Goal: Transaction & Acquisition: Purchase product/service

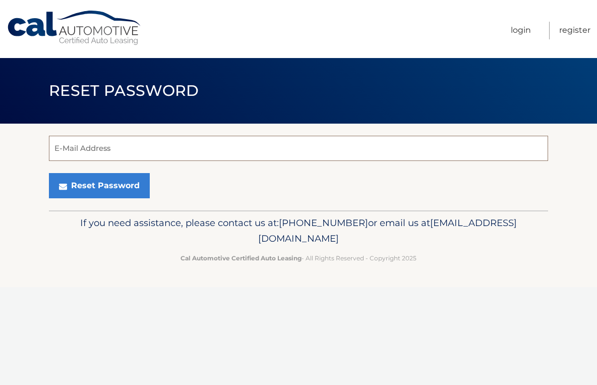
click at [112, 143] on input "E-Mail Address" at bounding box center [298, 148] width 499 height 25
type input "yyvealvarez@aol.com"
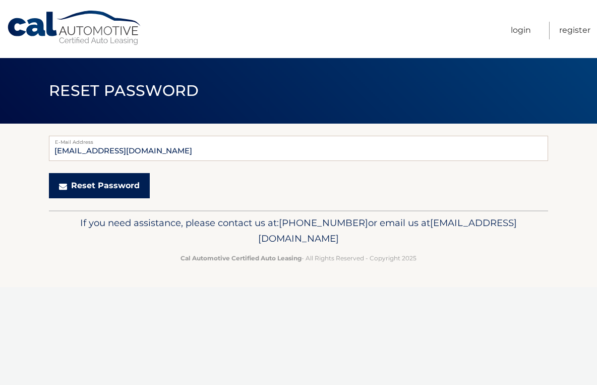
click at [107, 184] on button "Reset Password" at bounding box center [99, 185] width 101 height 25
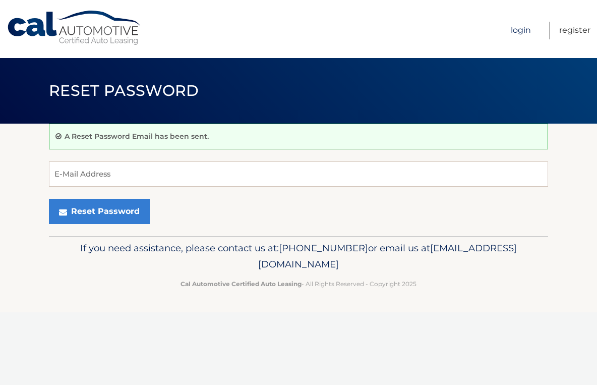
click at [525, 30] on link "Login" at bounding box center [521, 31] width 20 height 18
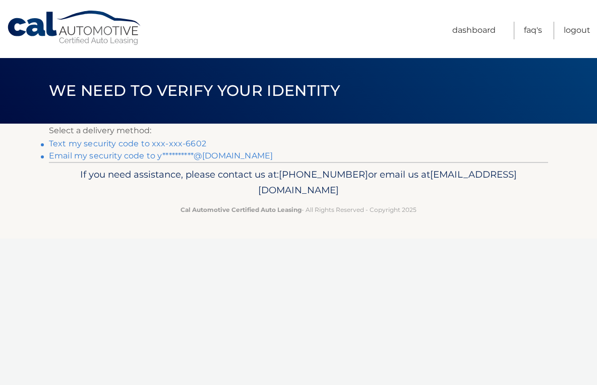
click at [173, 143] on link "Text my security code to xxx-xxx-6602" at bounding box center [127, 144] width 157 height 10
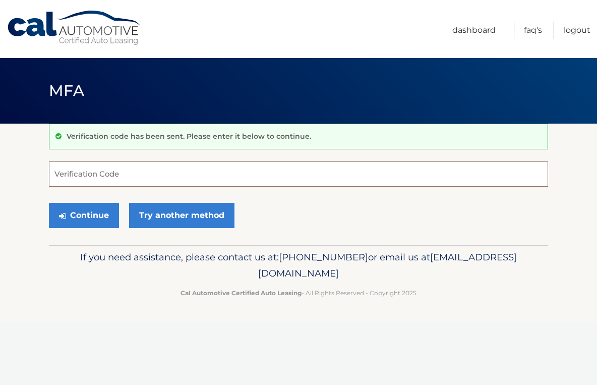
click at [130, 179] on input "Verification Code" at bounding box center [298, 173] width 499 height 25
type input "952540"
click at [64, 216] on icon "submit" at bounding box center [62, 216] width 7 height 8
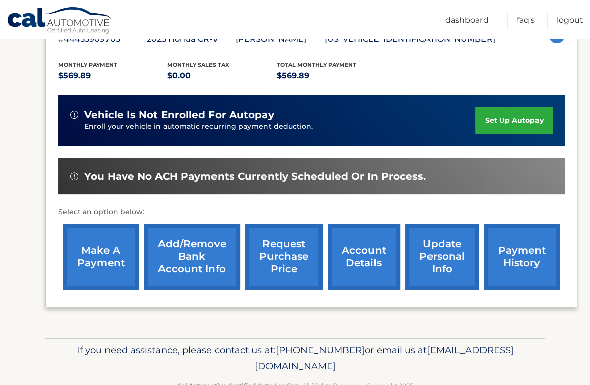
scroll to position [202, 0]
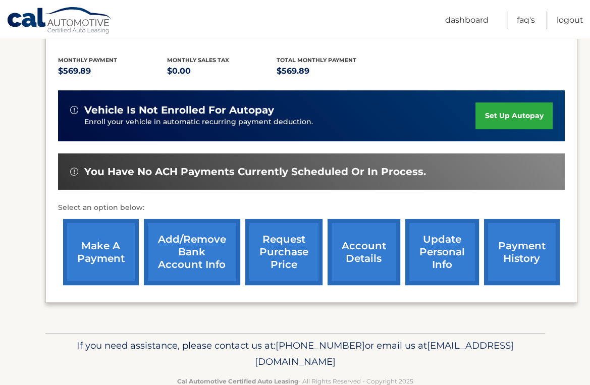
click at [109, 249] on link "make a payment" at bounding box center [101, 252] width 76 height 66
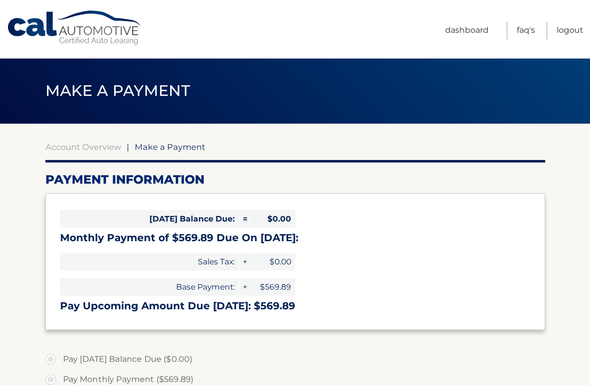
select select "Mzg3ZTBkNmItMjU0Ni00ZmQ5LWFiODEtYzZjOGE1YjAzZGVk"
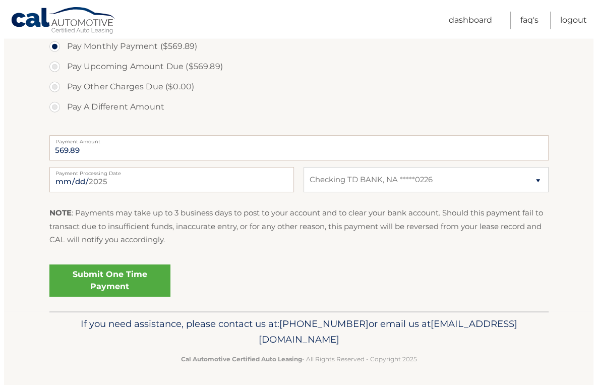
scroll to position [335, 0]
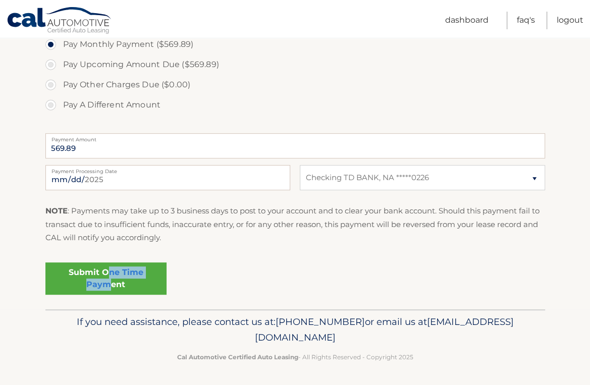
click at [106, 278] on link "Submit One Time Payment" at bounding box center [105, 278] width 121 height 32
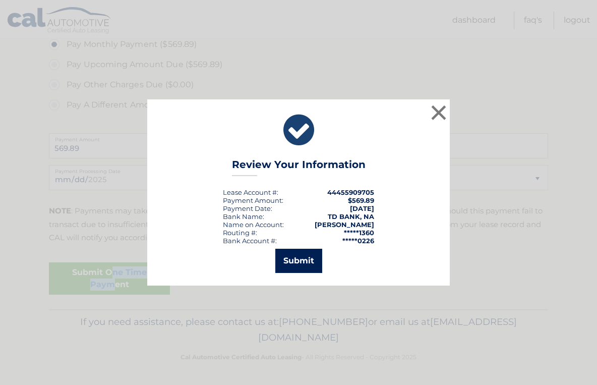
click at [300, 259] on button "Submit" at bounding box center [298, 261] width 47 height 24
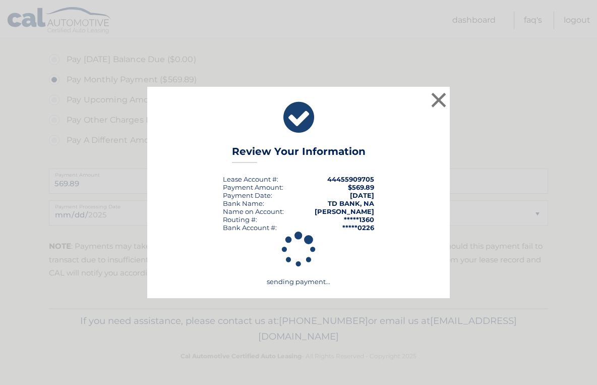
scroll to position [299, 0]
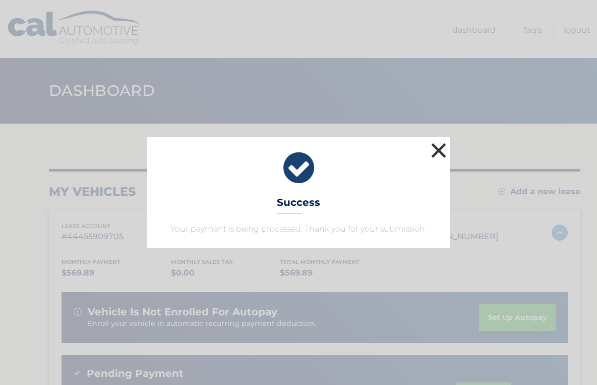
click at [443, 146] on button "×" at bounding box center [439, 150] width 20 height 20
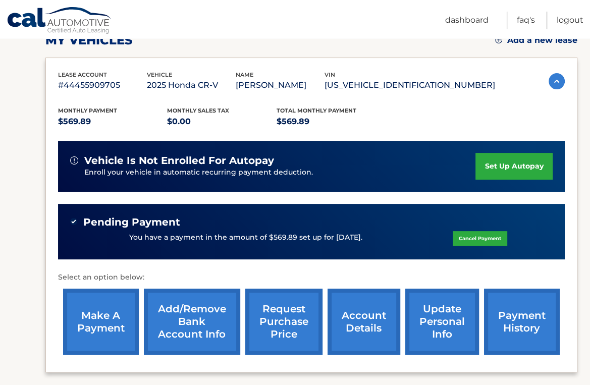
scroll to position [244, 0]
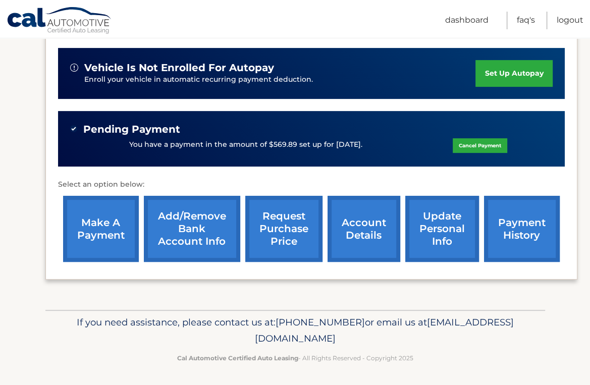
click at [516, 225] on link "payment history" at bounding box center [522, 229] width 76 height 66
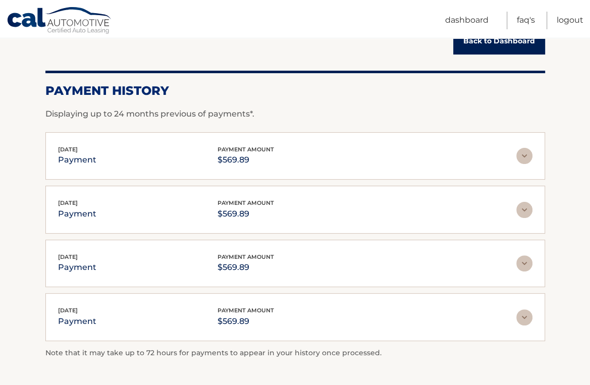
scroll to position [151, 0]
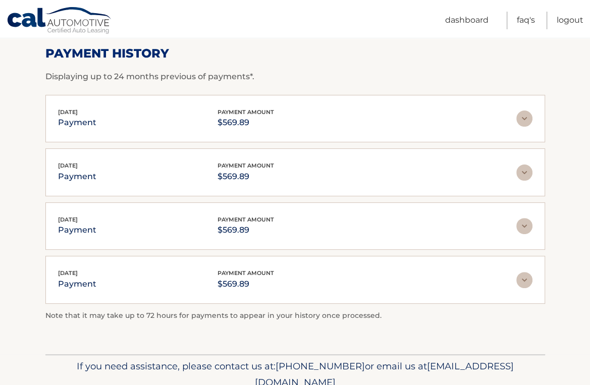
click at [526, 114] on img at bounding box center [524, 118] width 16 height 16
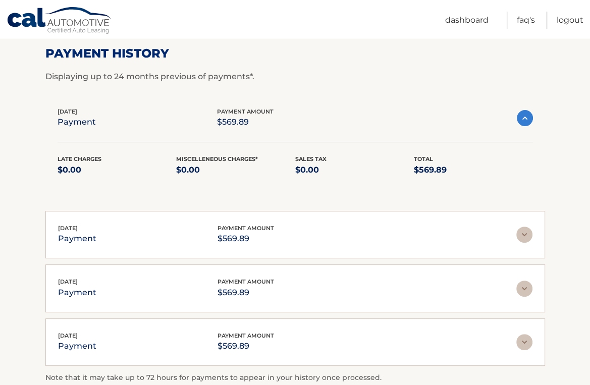
click at [526, 114] on img at bounding box center [524, 118] width 16 height 16
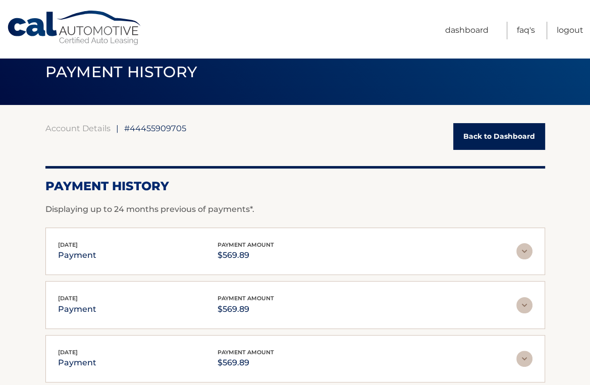
scroll to position [0, 0]
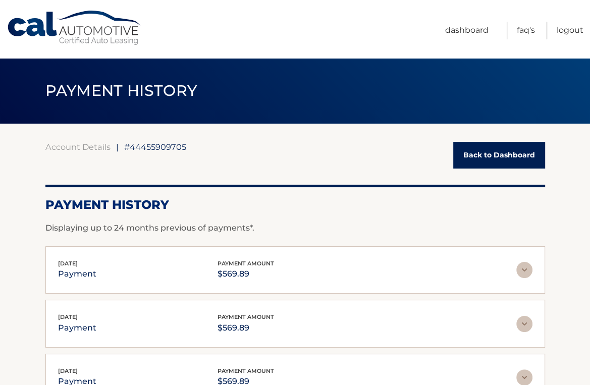
click at [505, 155] on link "Back to Dashboard" at bounding box center [499, 155] width 92 height 27
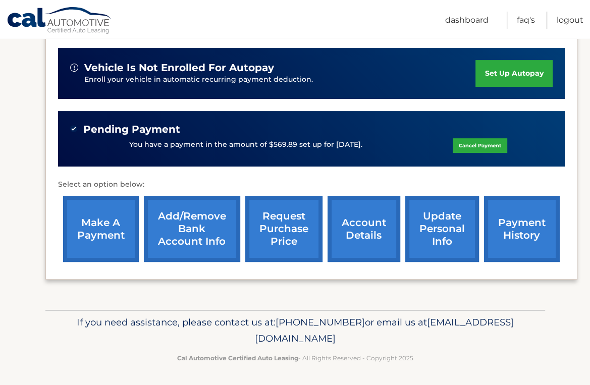
scroll to position [93, 0]
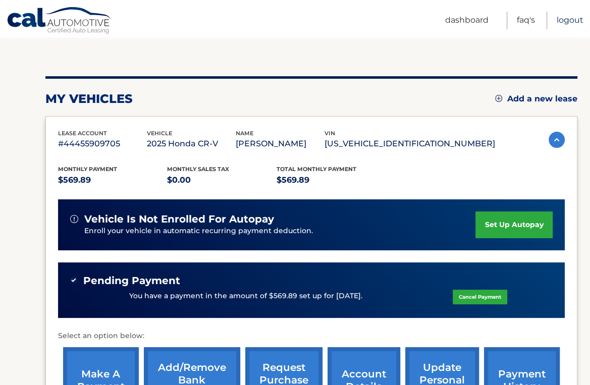
click at [565, 18] on link "Logout" at bounding box center [569, 21] width 27 height 18
